Goal: Information Seeking & Learning: Check status

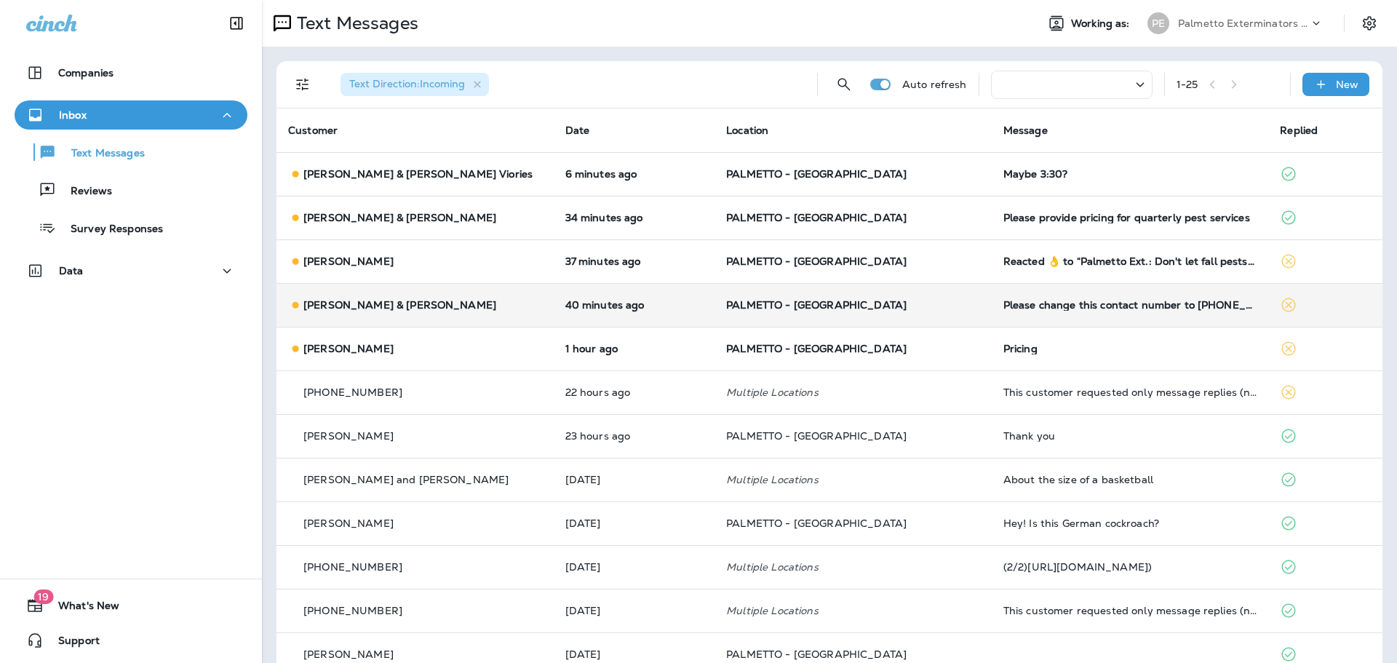
click at [1010, 315] on td "Please change this contact number to [PHONE_NUMBER]. Thank you." at bounding box center [1130, 305] width 277 height 44
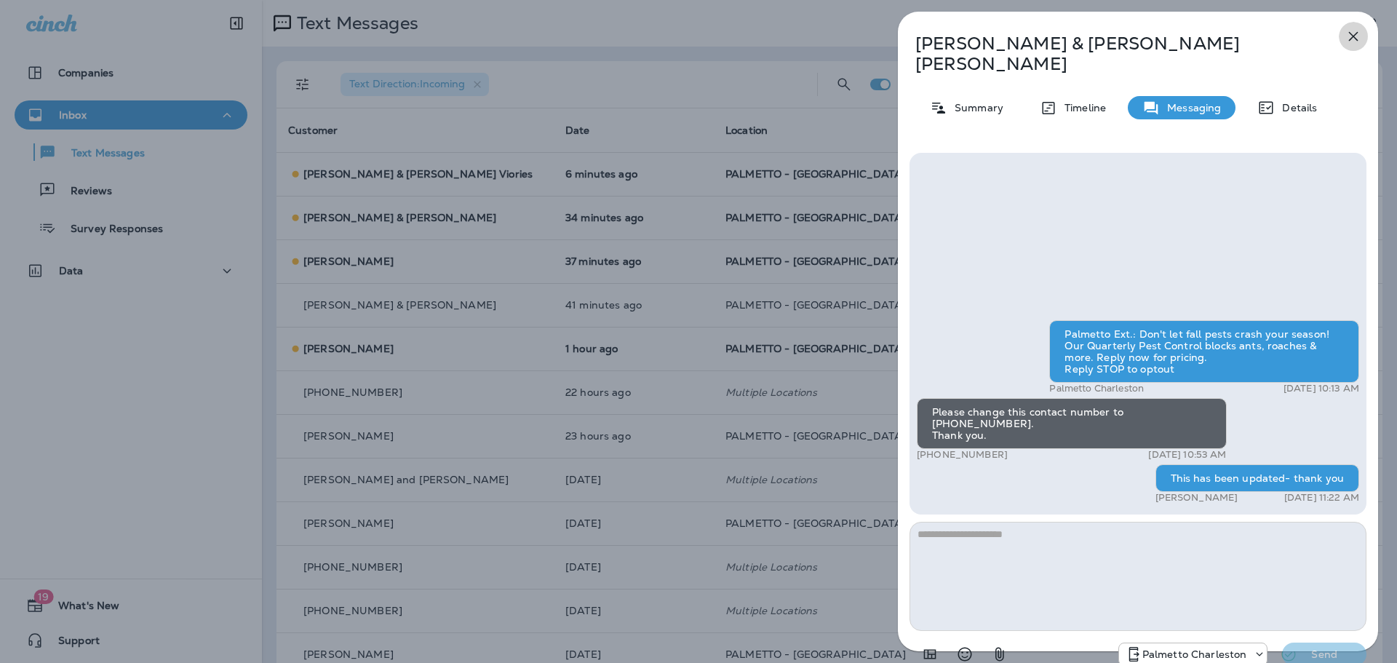
click at [1357, 35] on icon "button" at bounding box center [1353, 36] width 17 height 17
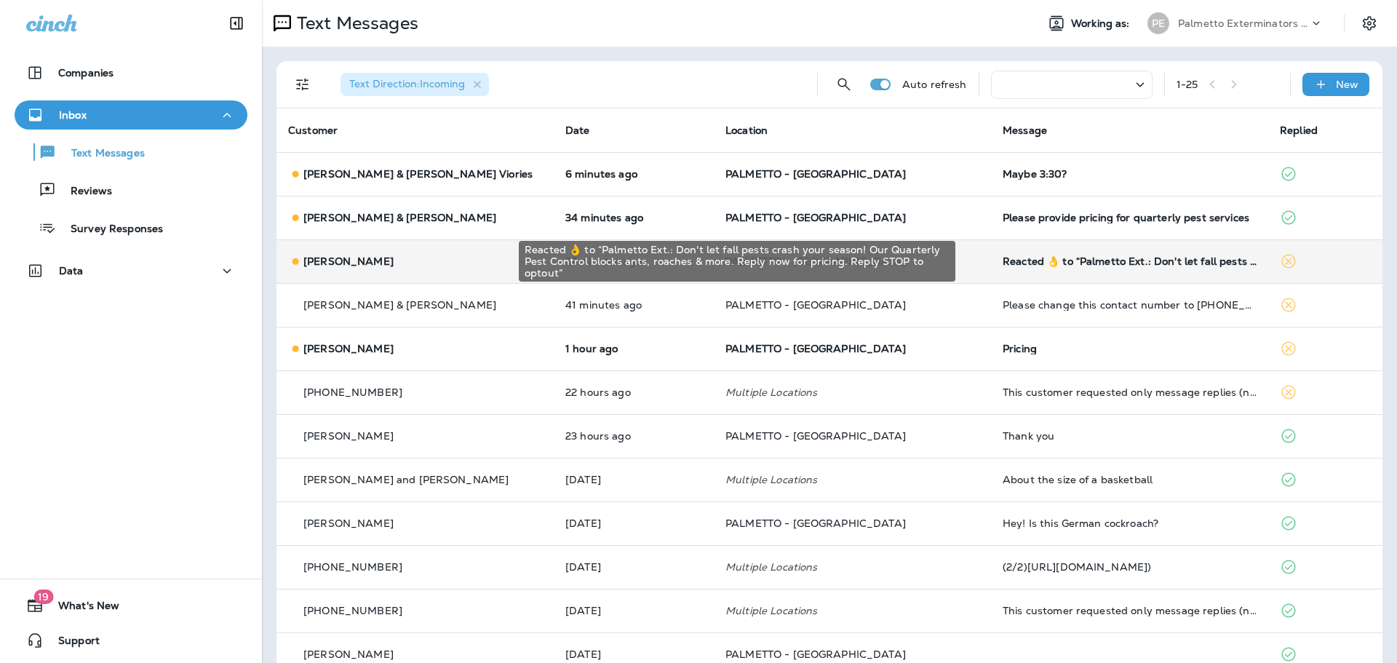
click at [1003, 257] on div "Reacted 👌 to “Palmetto Ext.: Don't let fall pests crash your season! Our Quarte…" at bounding box center [1130, 261] width 254 height 12
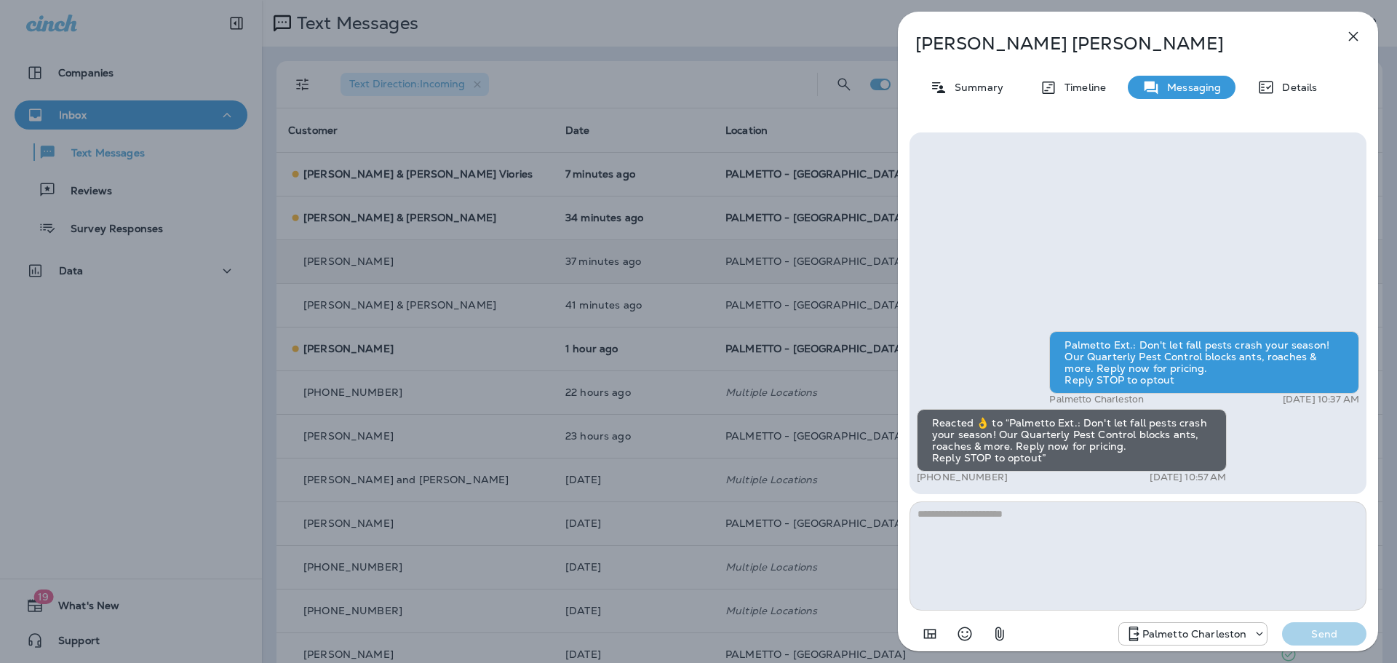
click at [1356, 35] on icon "button" at bounding box center [1353, 36] width 9 height 9
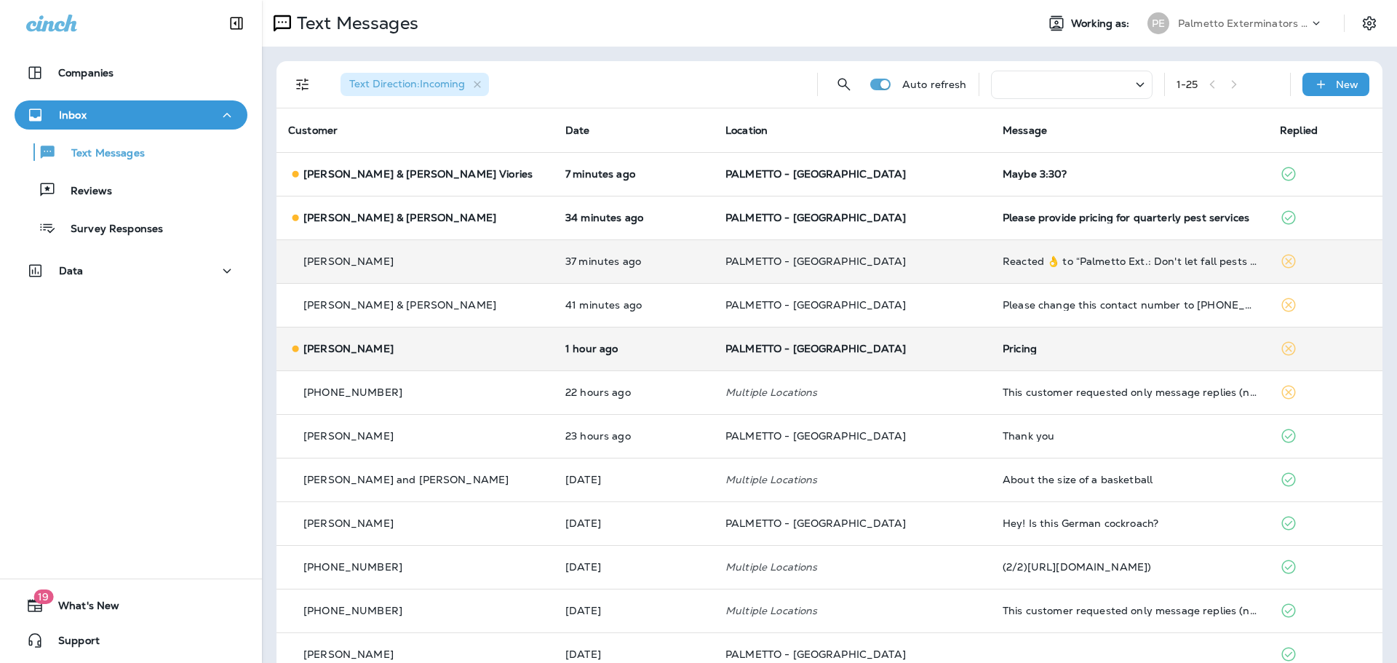
click at [1003, 346] on div "Pricing" at bounding box center [1130, 349] width 254 height 12
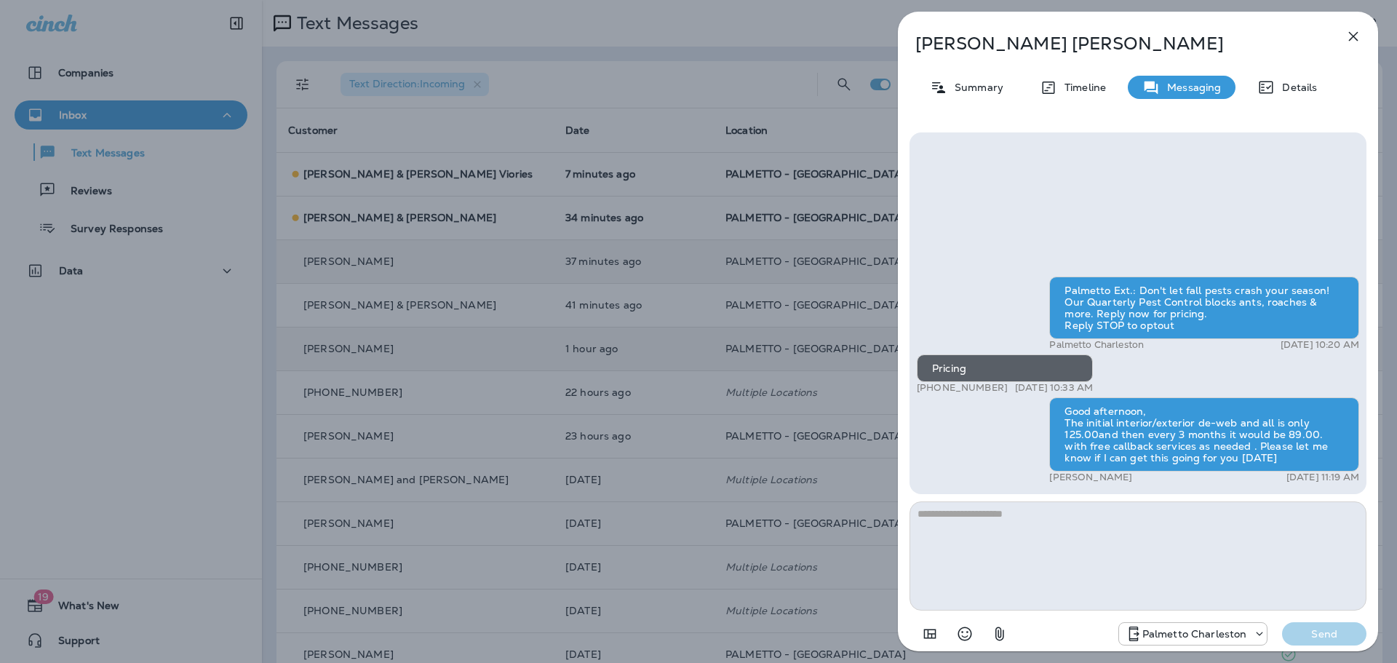
click at [1349, 33] on icon "button" at bounding box center [1353, 36] width 17 height 17
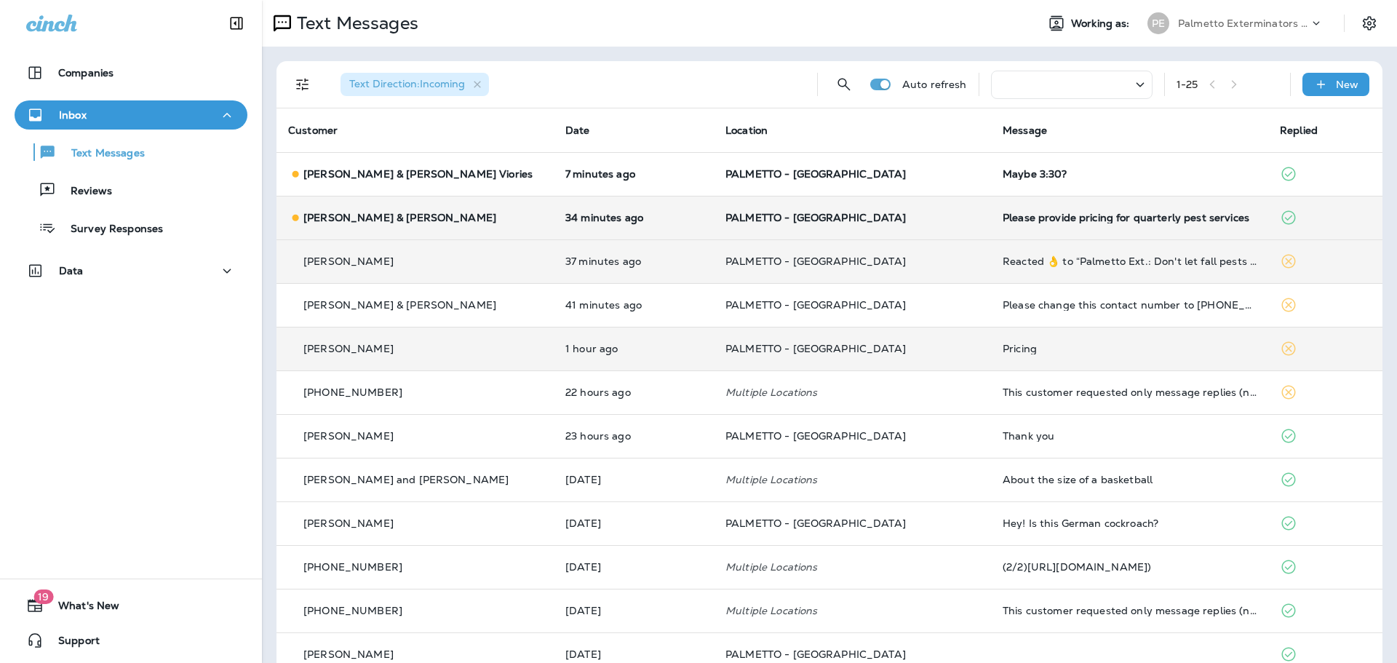
click at [1013, 226] on td "Please provide pricing for quarterly pest services" at bounding box center [1129, 218] width 277 height 44
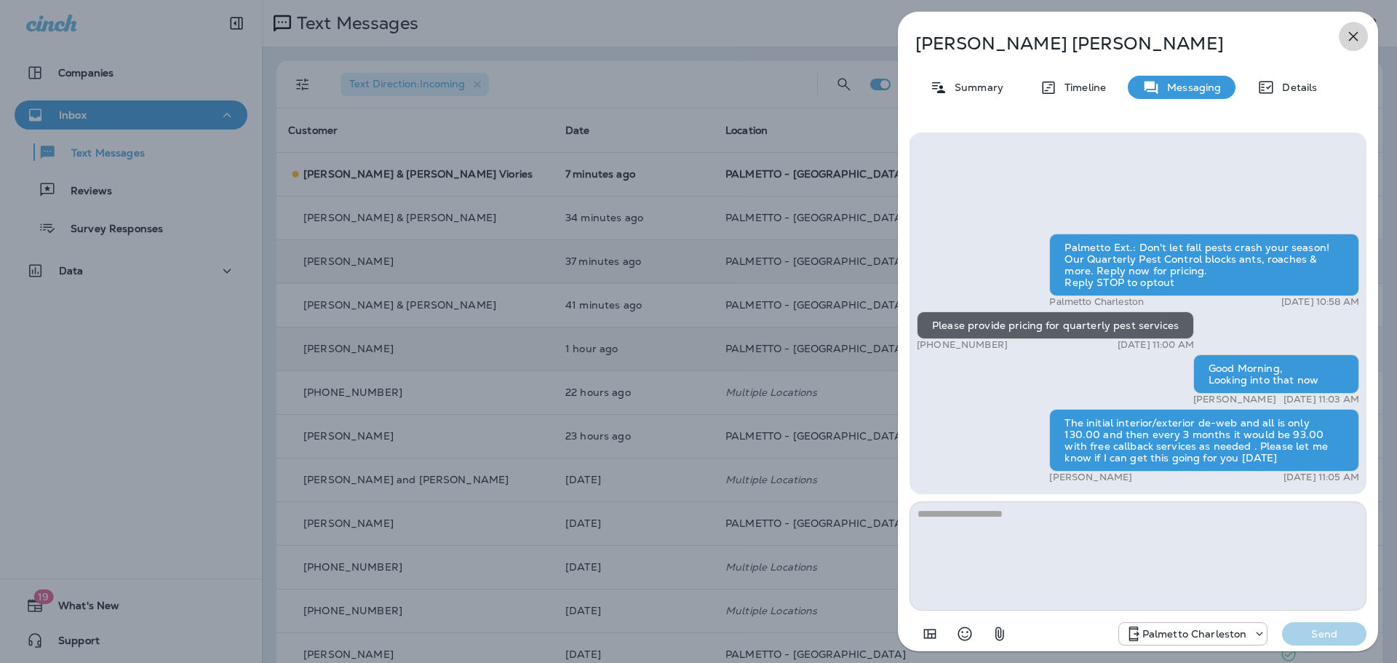
click at [1354, 38] on icon "button" at bounding box center [1353, 36] width 9 height 9
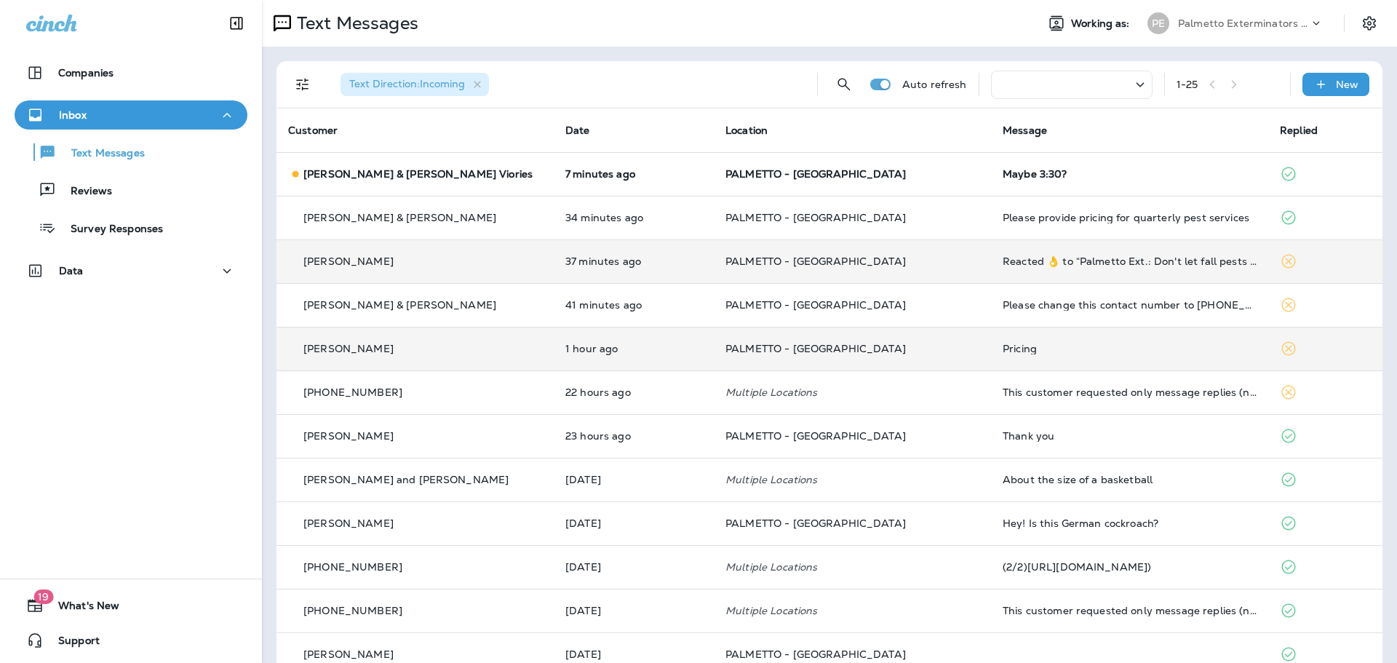
click at [1003, 170] on div "Maybe 3:30?" at bounding box center [1130, 174] width 254 height 12
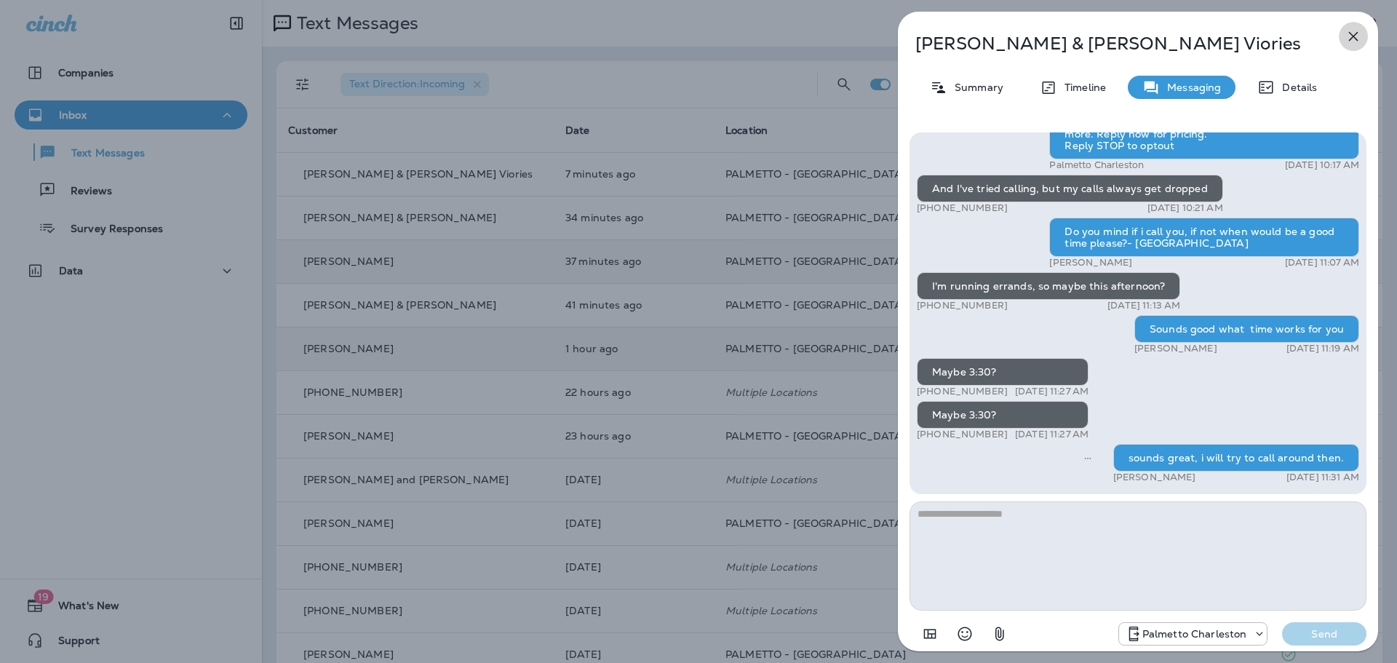
click at [1352, 32] on icon "button" at bounding box center [1353, 36] width 17 height 17
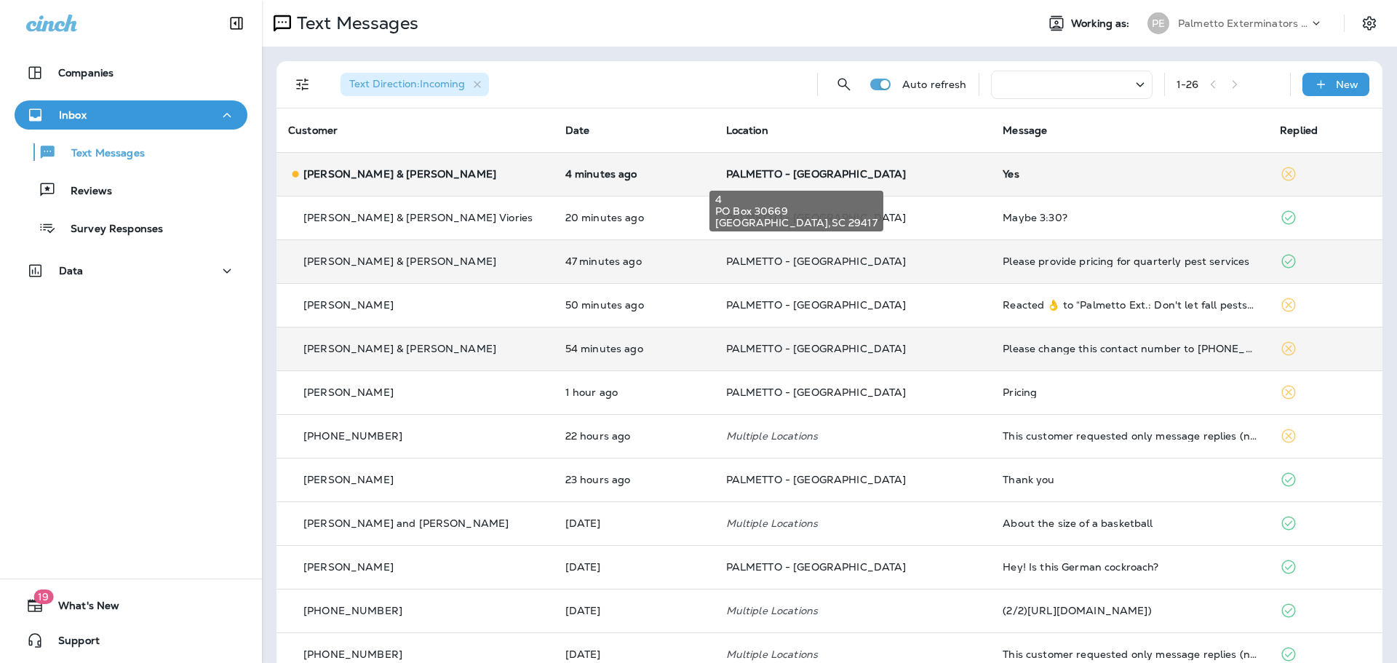
click at [800, 170] on span "PALMETTO - [GEOGRAPHIC_DATA]" at bounding box center [816, 173] width 180 height 13
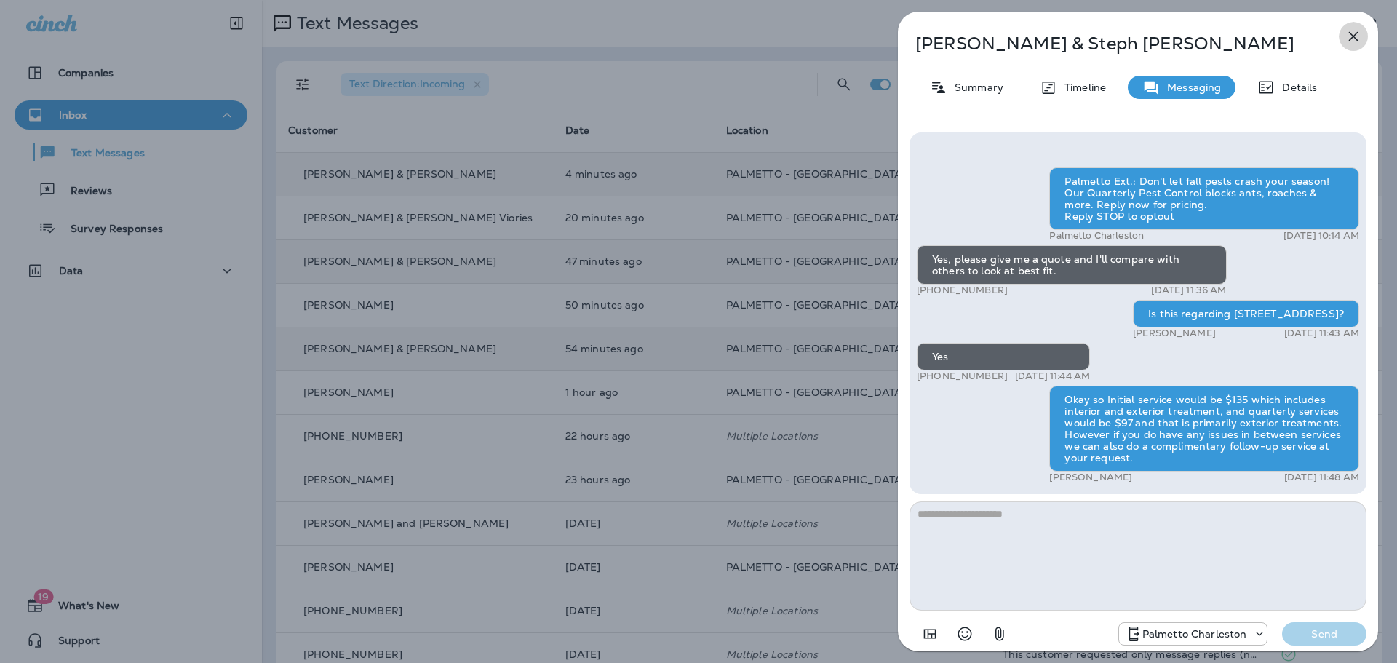
click at [1354, 36] on icon "button" at bounding box center [1353, 36] width 9 height 9
